Goal: Task Accomplishment & Management: Manage account settings

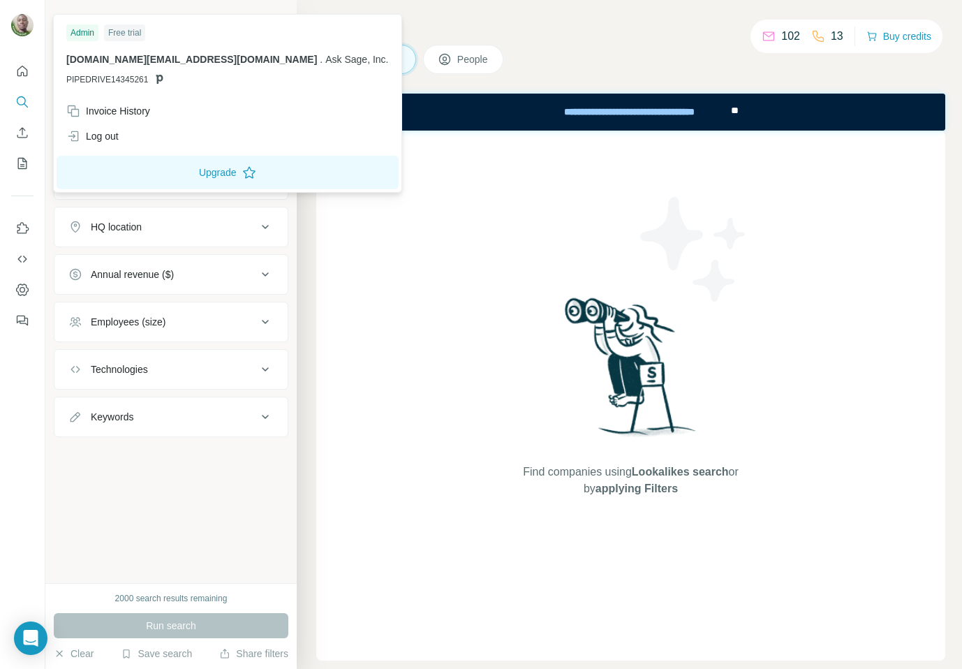
click at [101, 131] on div "Log out" at bounding box center [92, 136] width 52 height 14
drag, startPoint x: 102, startPoint y: 126, endPoint x: 131, endPoint y: 92, distance: 44.6
click at [103, 126] on div "Log out" at bounding box center [227, 136] width 339 height 25
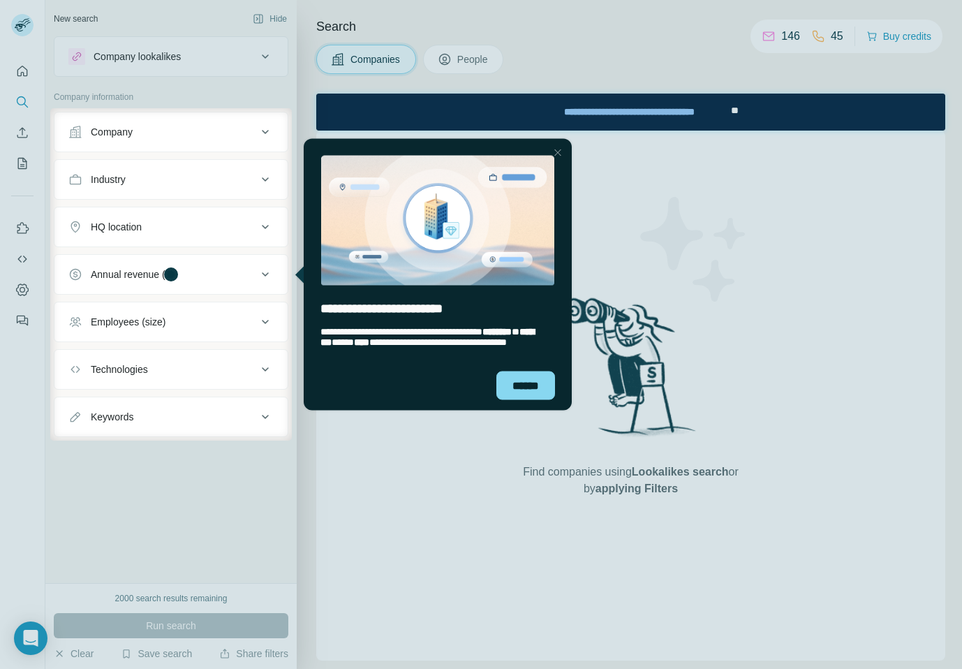
click at [558, 152] on div at bounding box center [558, 152] width 17 height 17
